Goal: Information Seeking & Learning: Learn about a topic

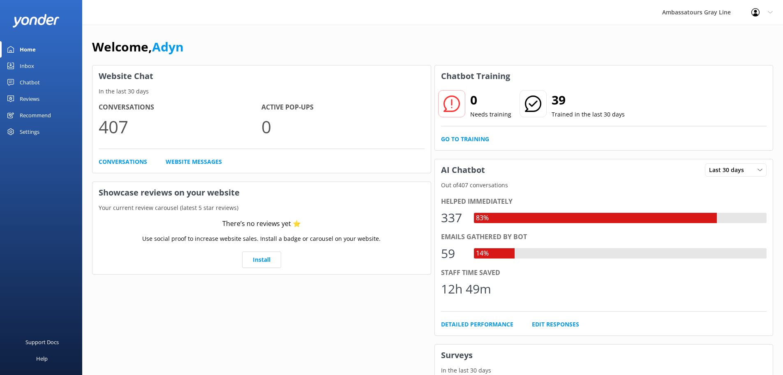
click at [22, 66] on div "Inbox" at bounding box center [27, 66] width 14 height 16
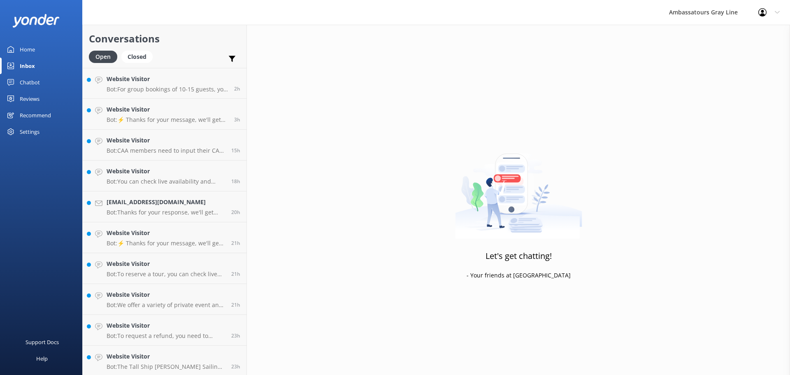
click at [31, 82] on div "Chatbot" at bounding box center [30, 82] width 20 height 16
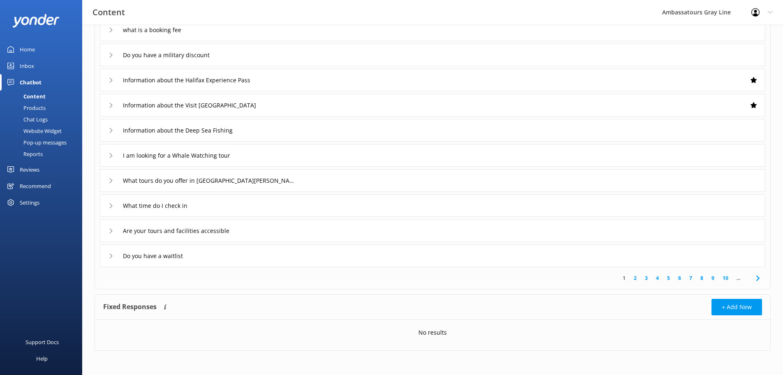
scroll to position [80, 0]
click at [728, 278] on link "10" at bounding box center [726, 278] width 14 height 8
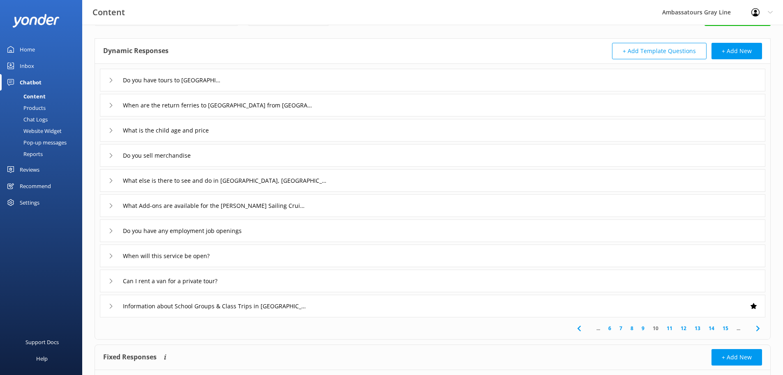
scroll to position [80, 0]
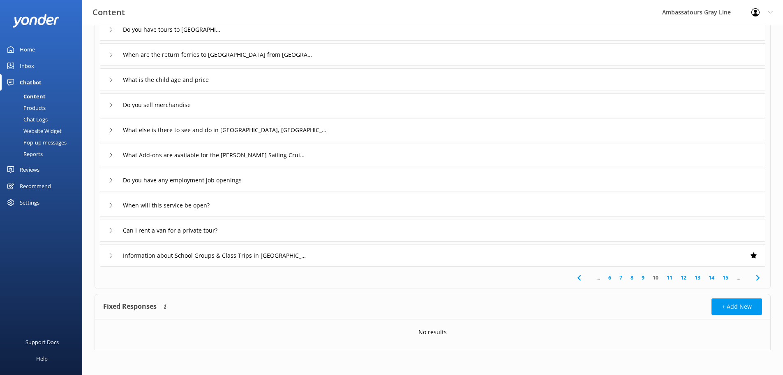
click at [728, 279] on link "15" at bounding box center [726, 278] width 14 height 8
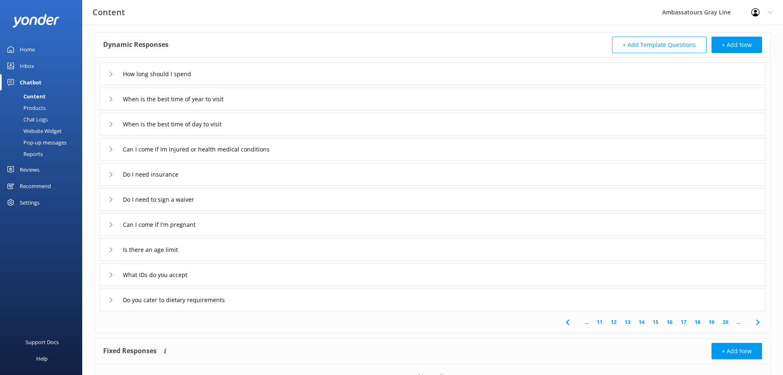
scroll to position [80, 0]
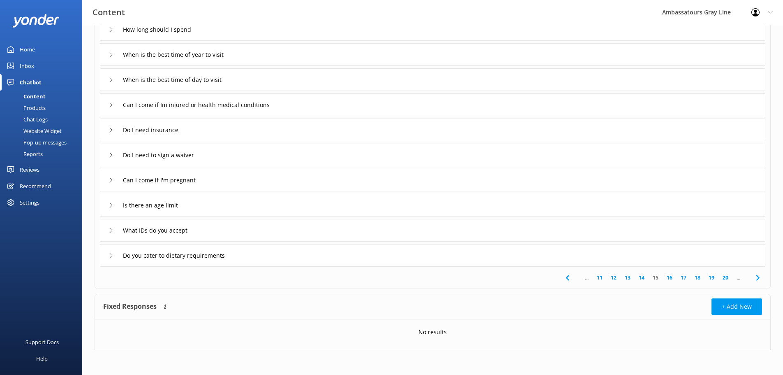
click at [722, 278] on link "20" at bounding box center [726, 278] width 14 height 8
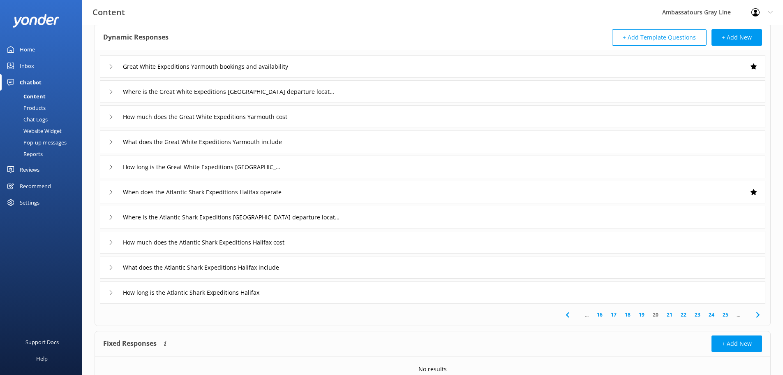
scroll to position [80, 0]
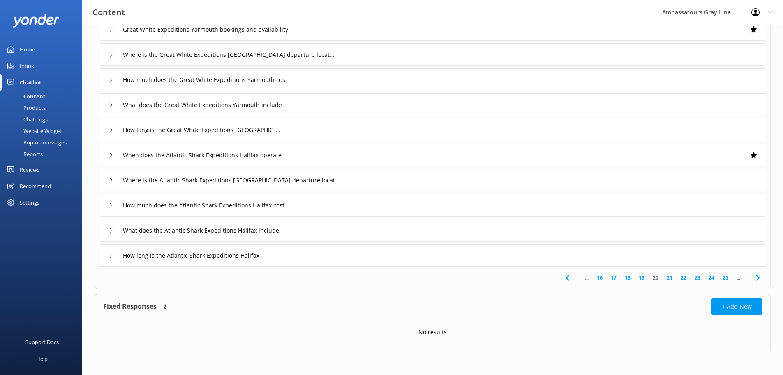
click at [724, 276] on link "25" at bounding box center [726, 278] width 14 height 8
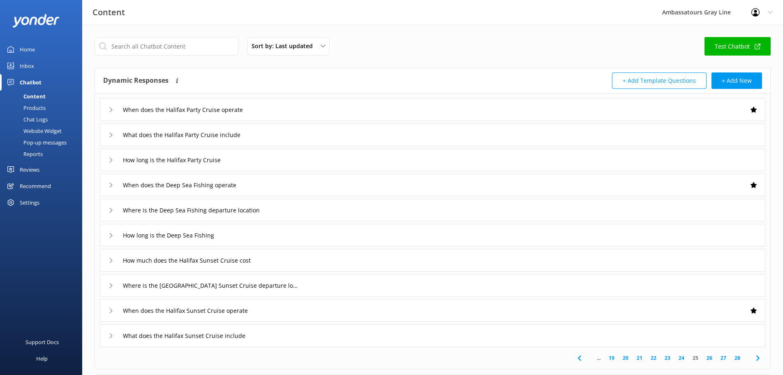
scroll to position [80, 0]
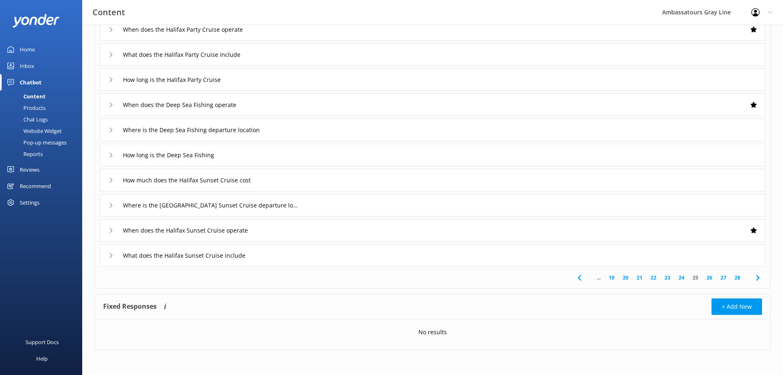
click at [742, 275] on link "28" at bounding box center [738, 278] width 14 height 8
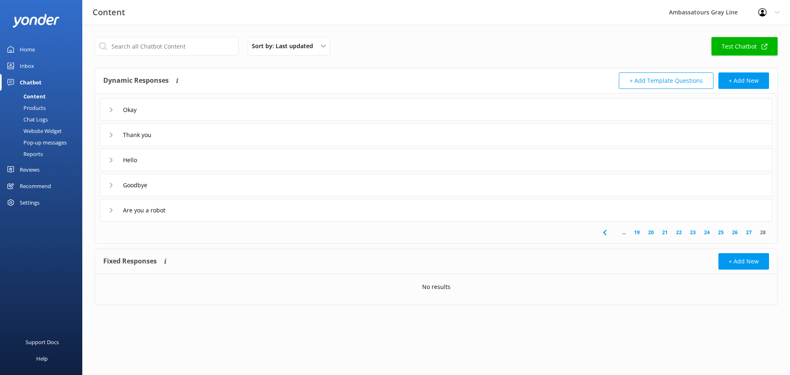
click at [181, 112] on div "Okay" at bounding box center [436, 109] width 672 height 23
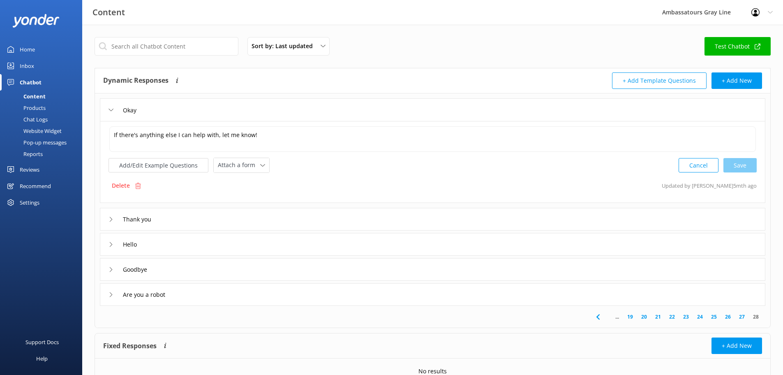
click at [181, 112] on div "Okay" at bounding box center [433, 109] width 666 height 23
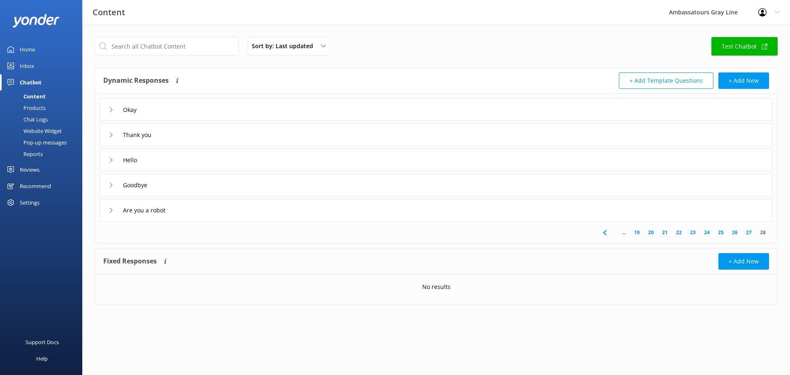
click at [186, 137] on div "Thank you" at bounding box center [436, 134] width 672 height 23
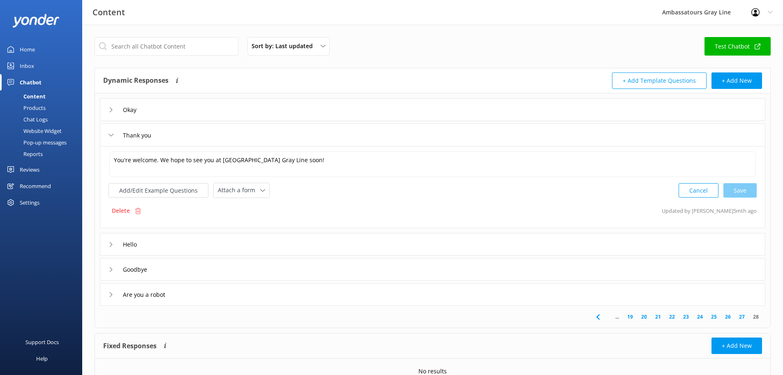
click at [186, 137] on div "Thank you" at bounding box center [433, 134] width 666 height 23
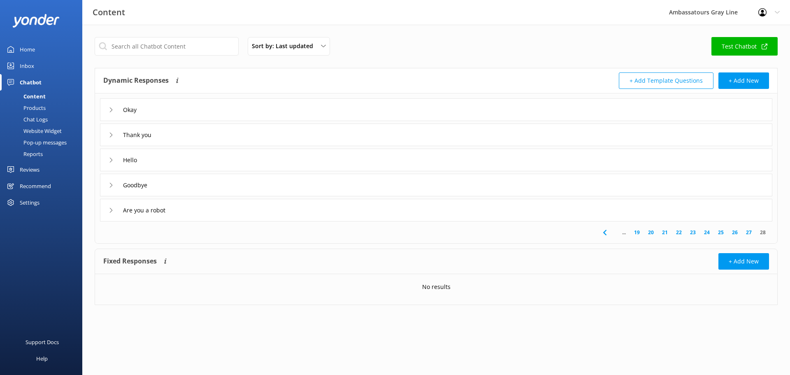
click at [178, 161] on div "Hello" at bounding box center [436, 159] width 672 height 23
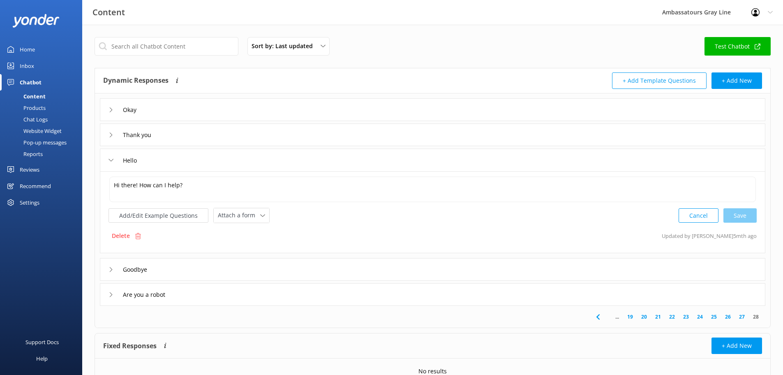
click at [178, 161] on div "Hello" at bounding box center [433, 159] width 666 height 23
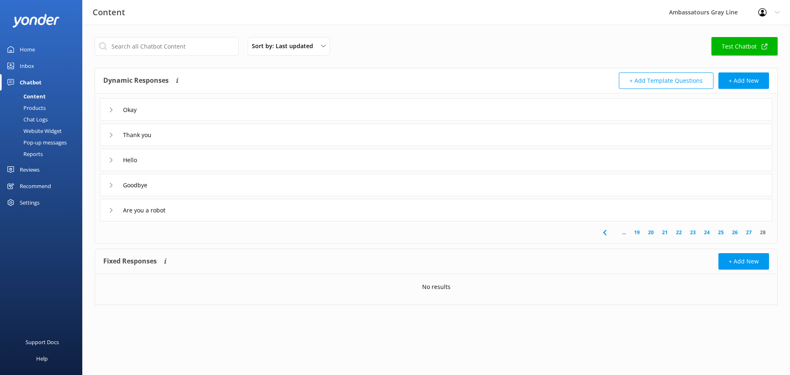
click at [187, 192] on div "Goodbye" at bounding box center [436, 185] width 672 height 23
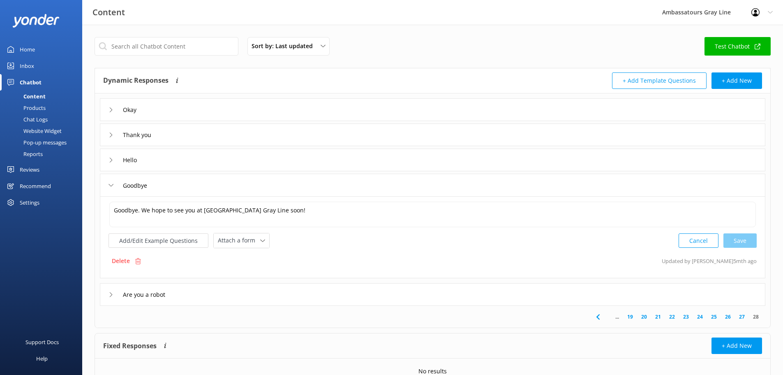
click at [196, 185] on div "Goodbye" at bounding box center [433, 185] width 666 height 23
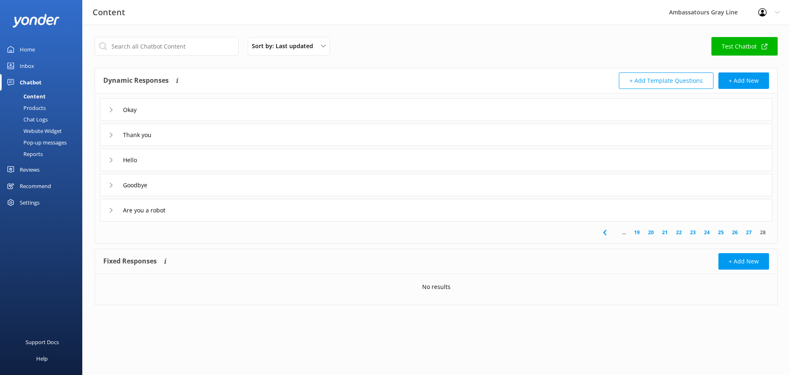
click at [198, 207] on div "Are you a robot" at bounding box center [436, 210] width 672 height 23
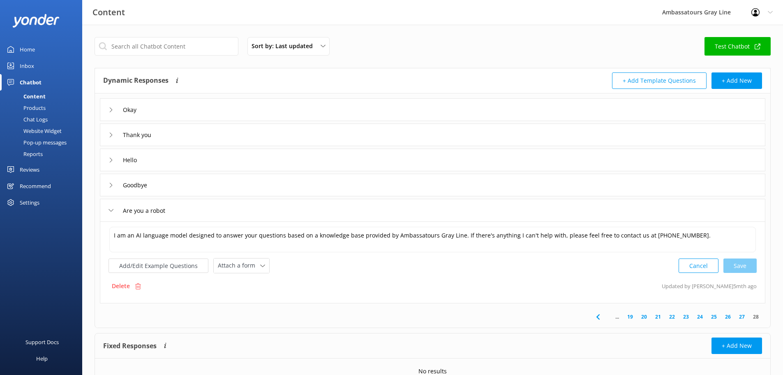
click at [198, 207] on div "Are you a robot" at bounding box center [433, 210] width 666 height 23
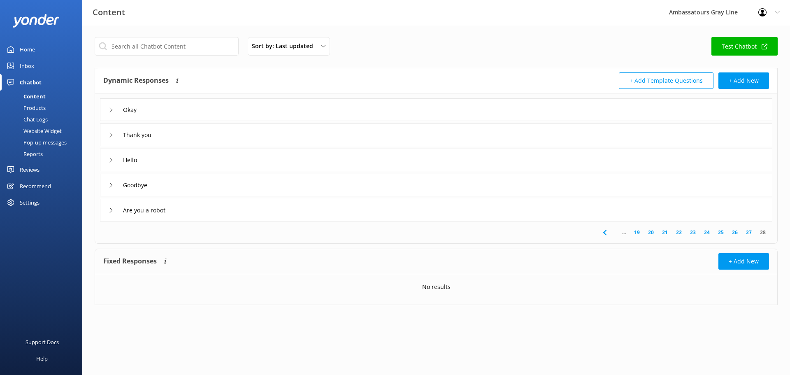
click at [38, 52] on link "Home" at bounding box center [41, 49] width 82 height 16
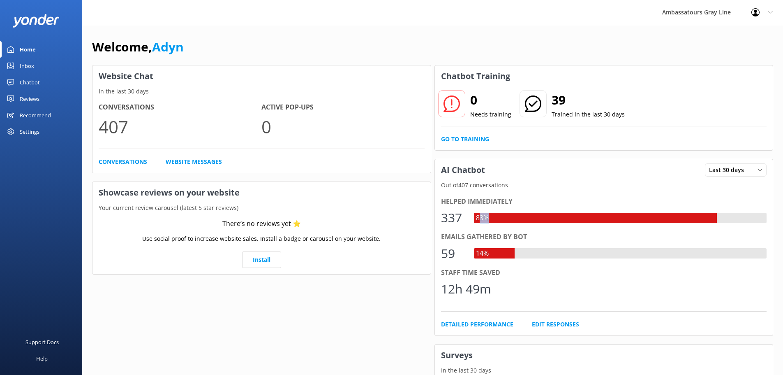
drag, startPoint x: 489, startPoint y: 218, endPoint x: 481, endPoint y: 219, distance: 7.6
click at [481, 219] on div "83%" at bounding box center [482, 218] width 17 height 11
click at [482, 219] on div "83%" at bounding box center [482, 218] width 17 height 11
